Goal: Book appointment/travel/reservation

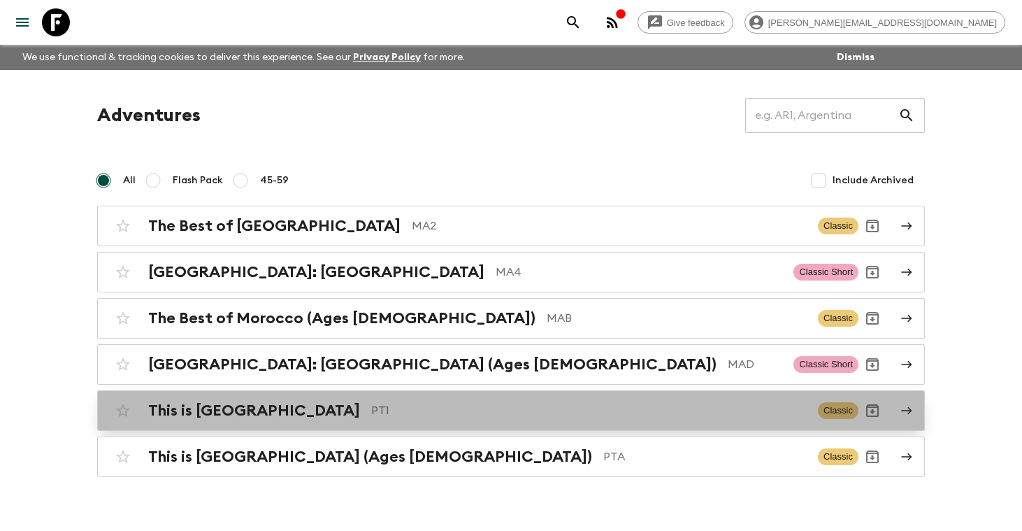
click at [218, 412] on h2 "This is [GEOGRAPHIC_DATA]" at bounding box center [254, 410] width 212 height 18
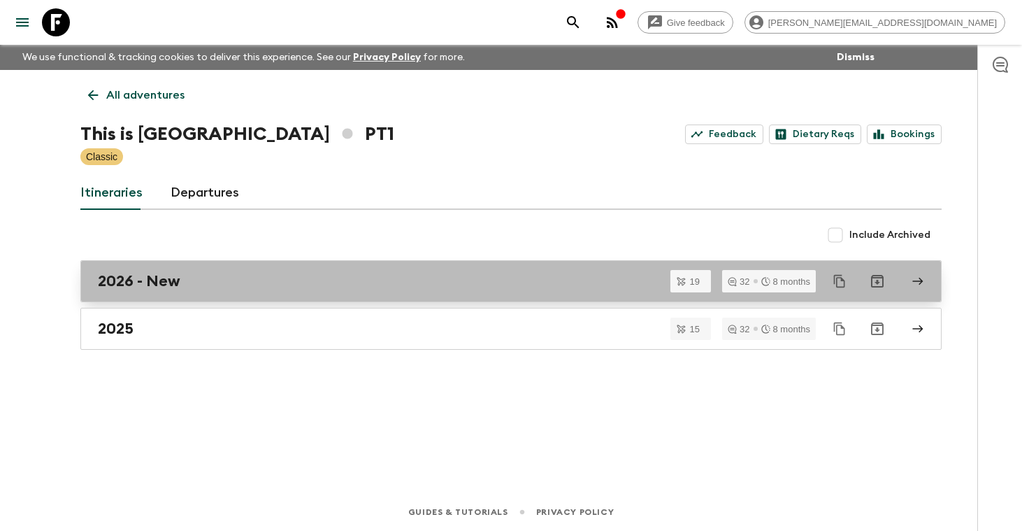
click at [201, 289] on div "2026 - New" at bounding box center [498, 281] width 800 height 18
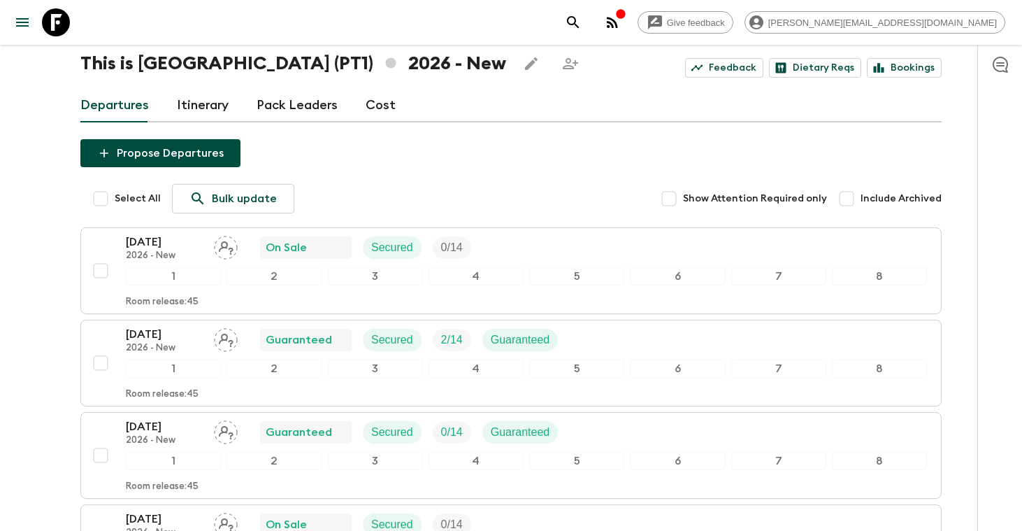
scroll to position [69, 0]
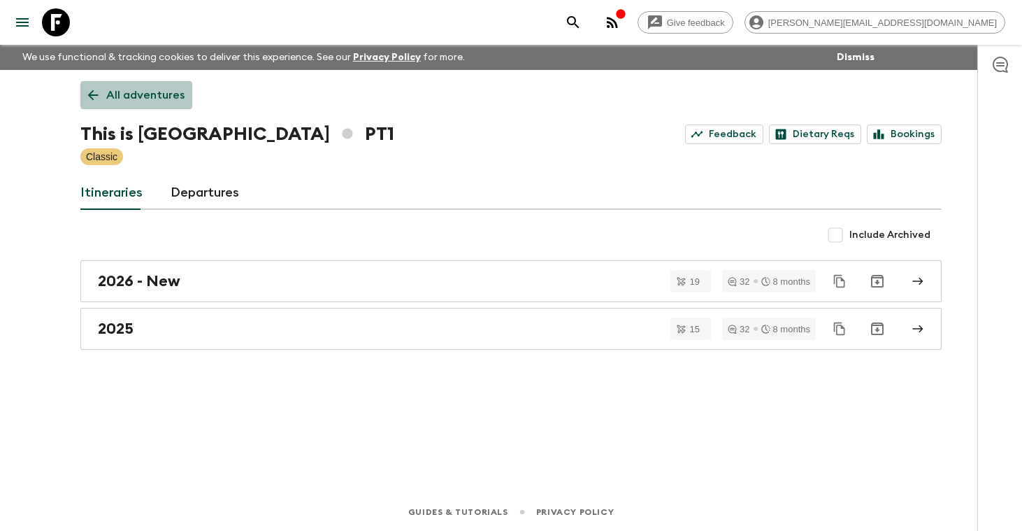
click at [173, 96] on p "All adventures" at bounding box center [145, 95] width 78 height 17
